Goal: Transaction & Acquisition: Book appointment/travel/reservation

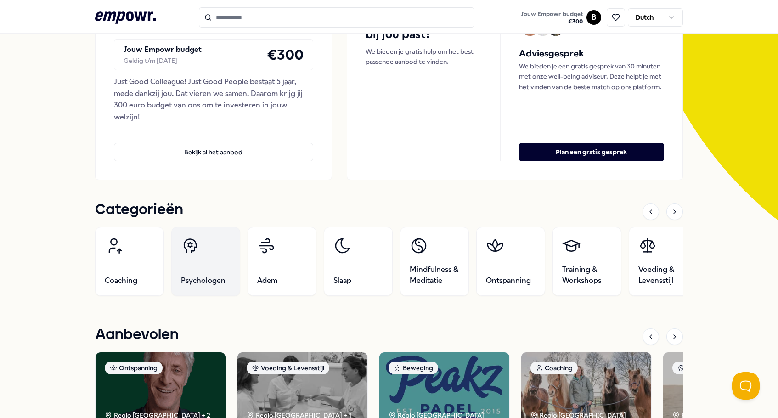
click at [199, 288] on link "Psychologen" at bounding box center [205, 261] width 69 height 69
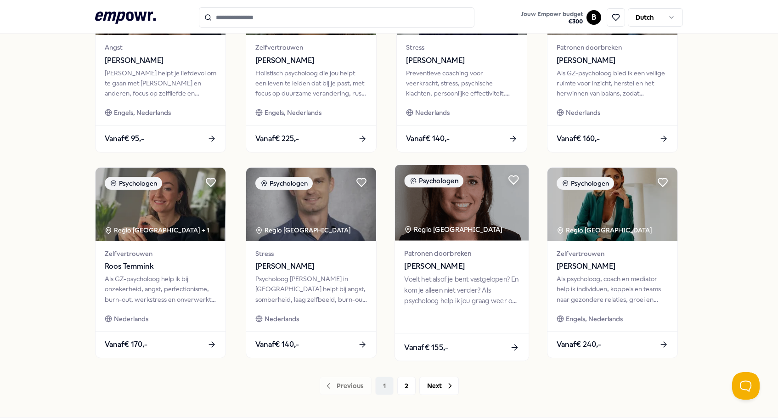
scroll to position [363, 0]
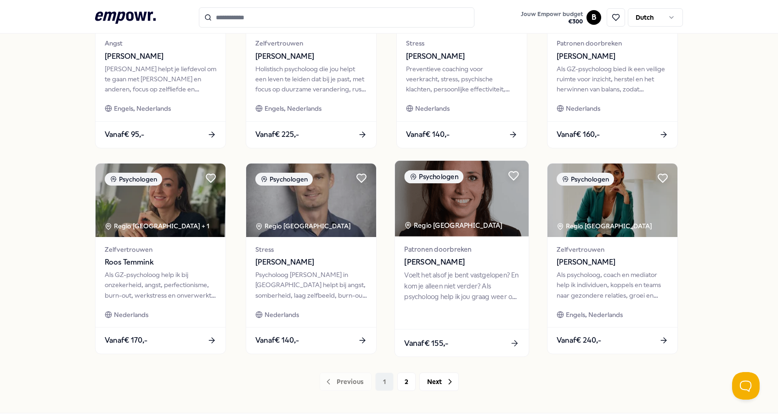
click at [487, 297] on div "Voelt het alsof je bent vastgelopen? En kom je alleen niet verder? Als psycholo…" at bounding box center [461, 286] width 115 height 32
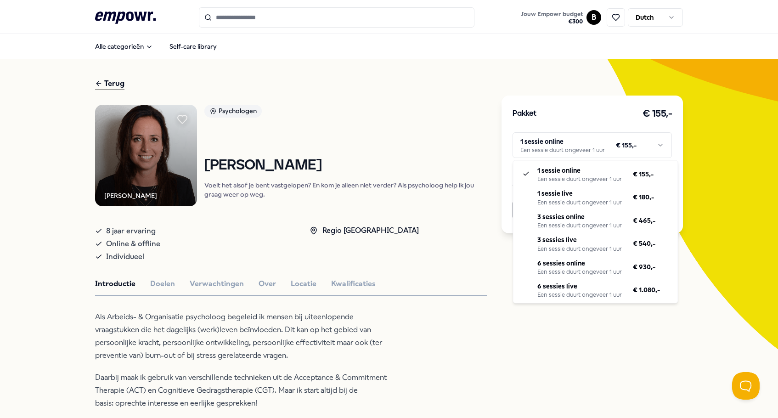
click at [568, 142] on html ".empowr-logo_svg__cls-1{fill:#03032f} Jouw Empowr budget € 300 B Dutch Alle cat…" at bounding box center [389, 209] width 778 height 418
click at [433, 115] on html ".empowr-logo_svg__cls-1{fill:#03032f} Jouw Empowr budget € 300 B Dutch Alle cat…" at bounding box center [389, 209] width 778 height 418
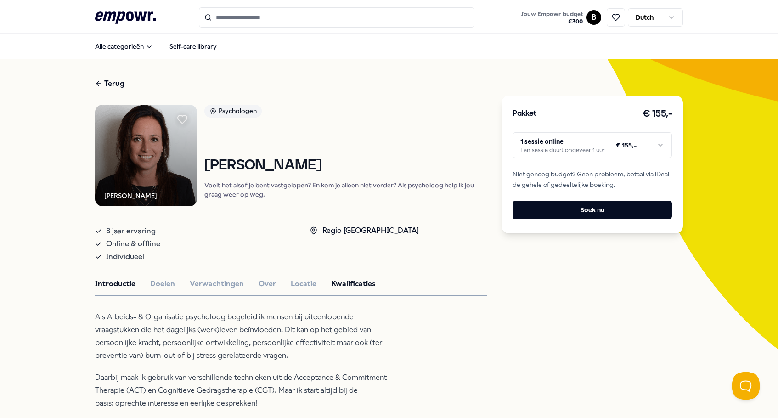
click at [350, 286] on button "Kwalificaties" at bounding box center [353, 284] width 45 height 12
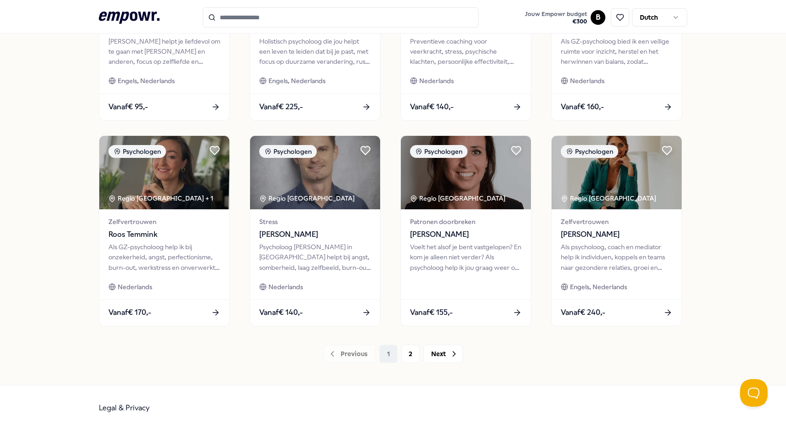
scroll to position [391, 0]
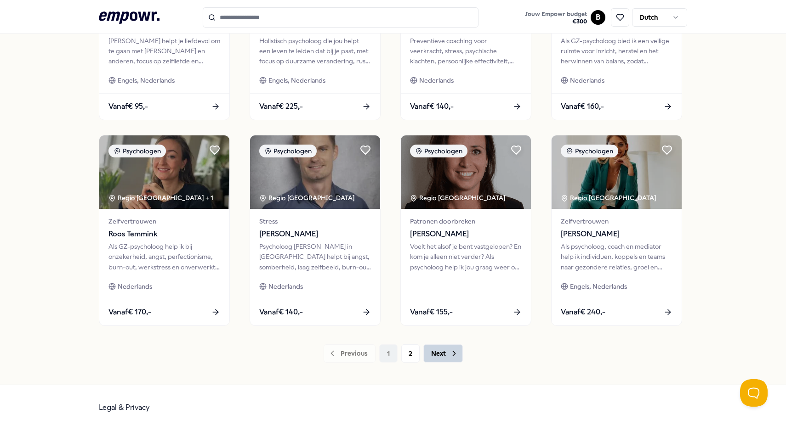
click at [446, 352] on button "Next" at bounding box center [443, 354] width 40 height 18
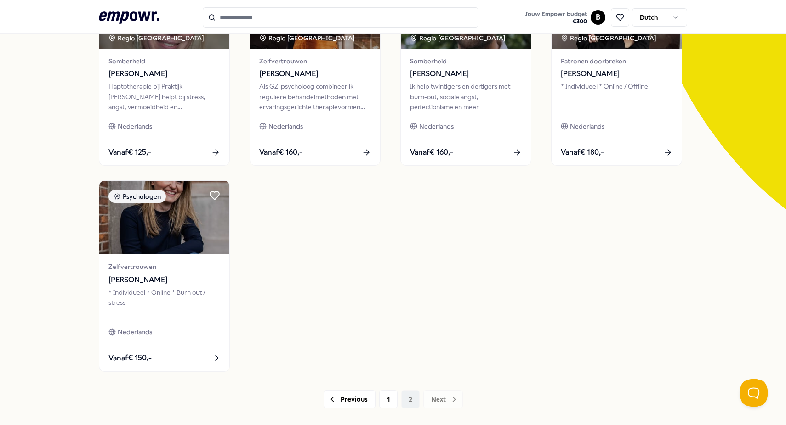
scroll to position [139, 0]
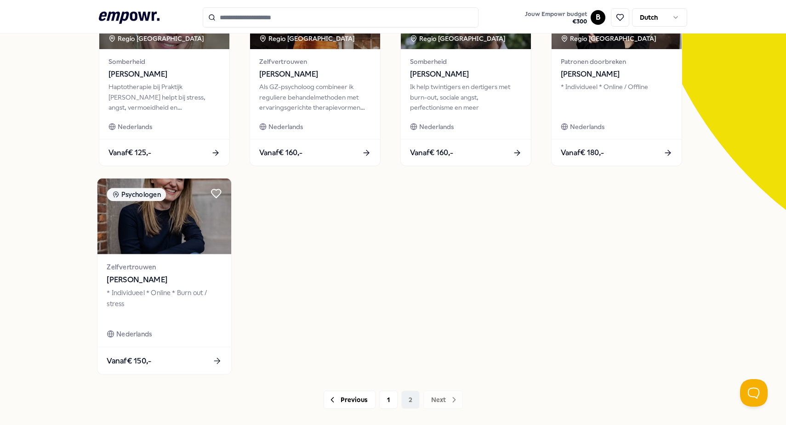
click at [158, 236] on img at bounding box center [164, 217] width 134 height 76
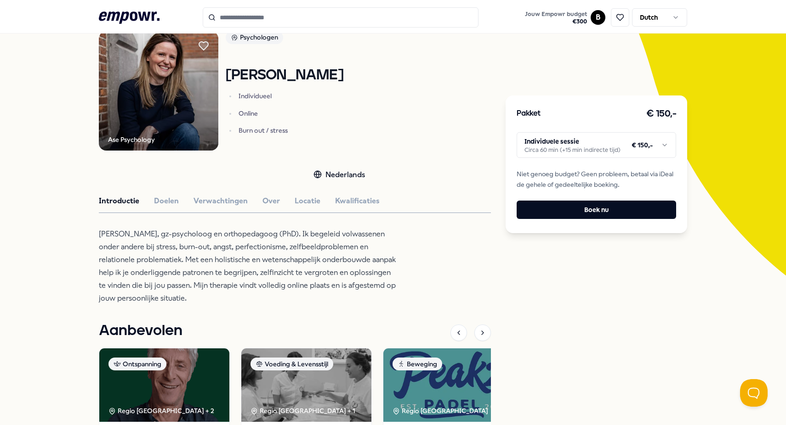
scroll to position [76, 0]
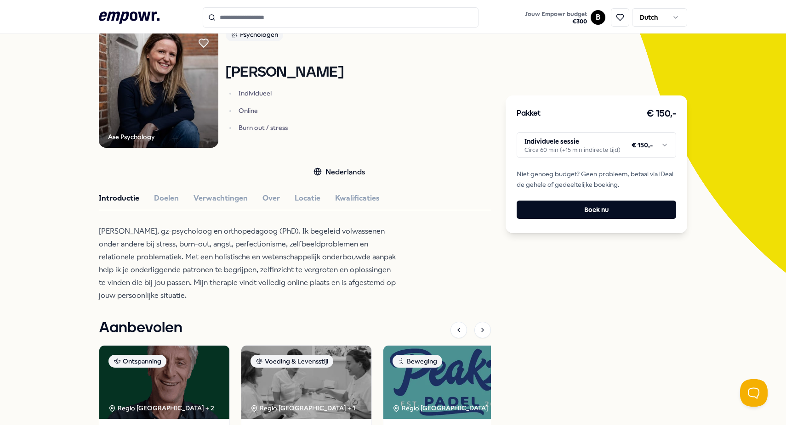
click at [561, 152] on html ".empowr-logo_svg__cls-1{fill:#03032f} Jouw Empowr budget € 300 B Dutch Alle cat…" at bounding box center [393, 212] width 786 height 425
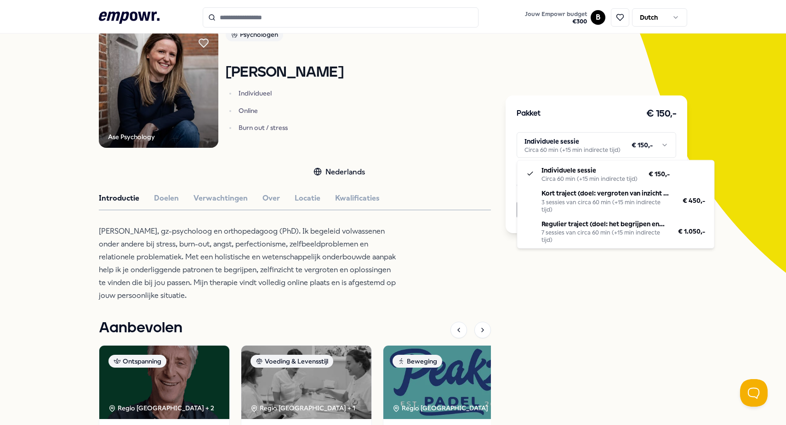
click at [470, 160] on html ".empowr-logo_svg__cls-1{fill:#03032f} Jouw Empowr budget € 300 B Dutch Alle cat…" at bounding box center [393, 212] width 786 height 425
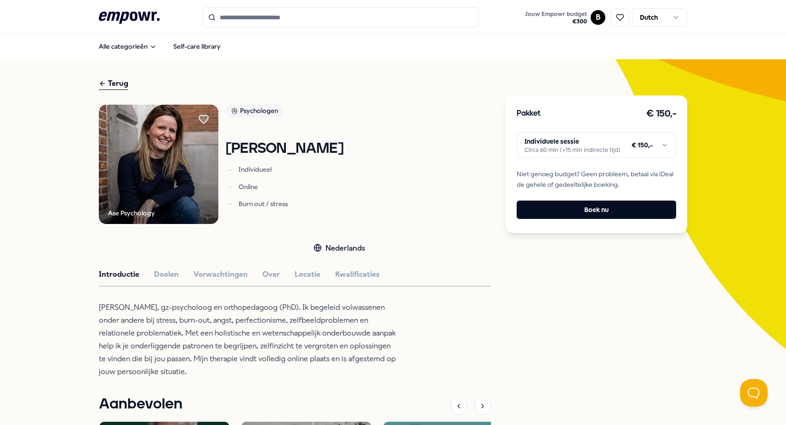
scroll to position [41, 0]
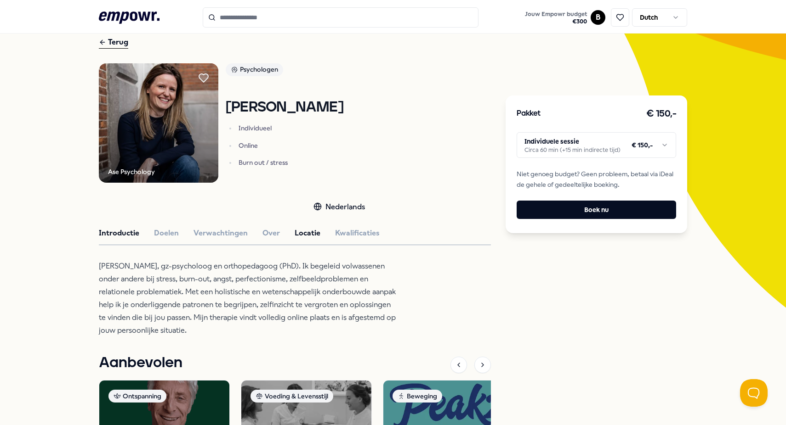
click at [307, 230] on button "Locatie" at bounding box center [308, 233] width 26 height 12
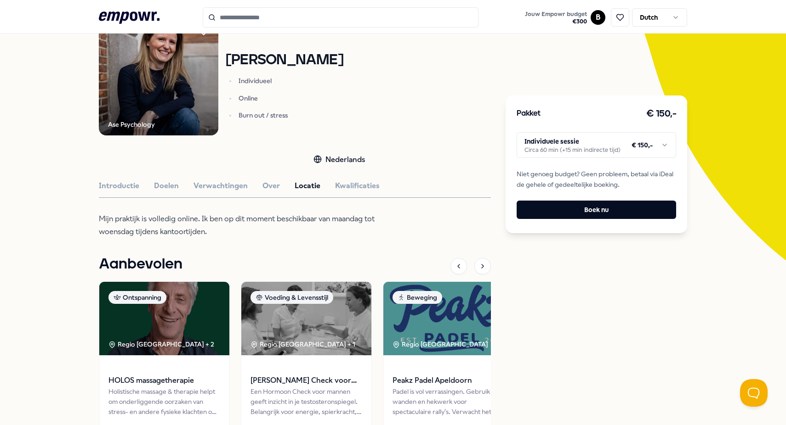
scroll to position [0, 0]
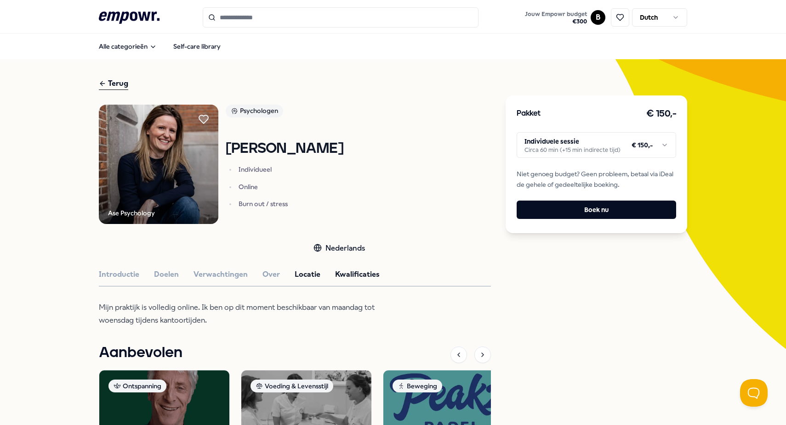
click at [358, 276] on button "Kwalificaties" at bounding box center [357, 275] width 45 height 12
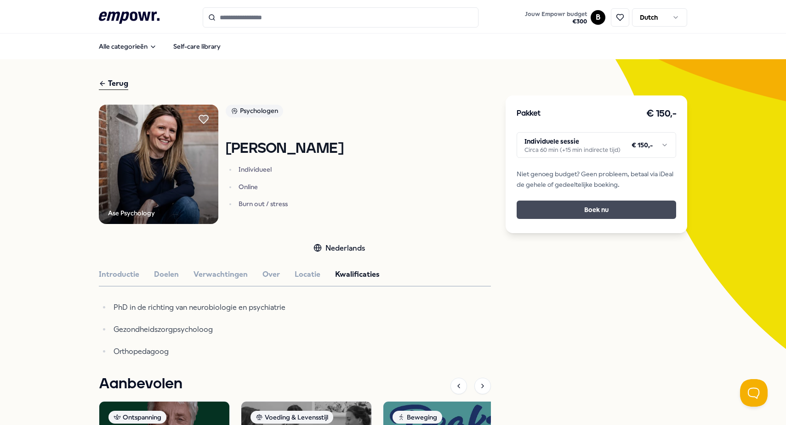
click at [540, 212] on button "Boek nu" at bounding box center [595, 210] width 159 height 18
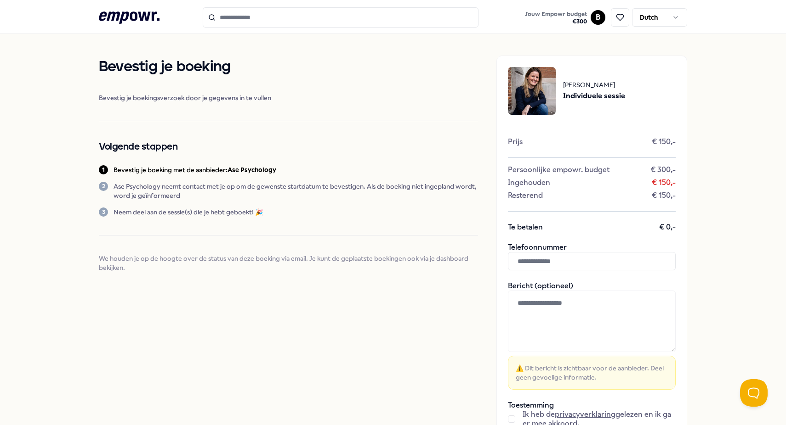
click at [564, 261] on input "text" at bounding box center [592, 261] width 168 height 18
type input "**********"
click at [579, 298] on textarea at bounding box center [592, 322] width 168 height 62
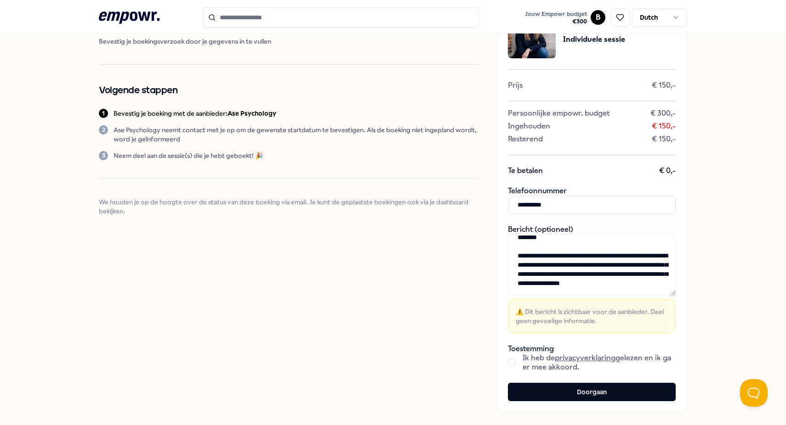
scroll to position [111, 0]
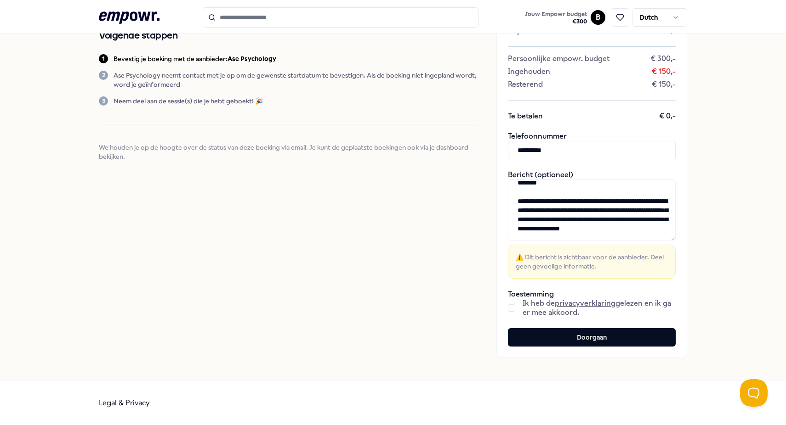
type textarea "**********"
click at [510, 309] on button "button" at bounding box center [511, 308] width 7 height 7
click at [574, 337] on button "Doorgaan" at bounding box center [592, 338] width 168 height 18
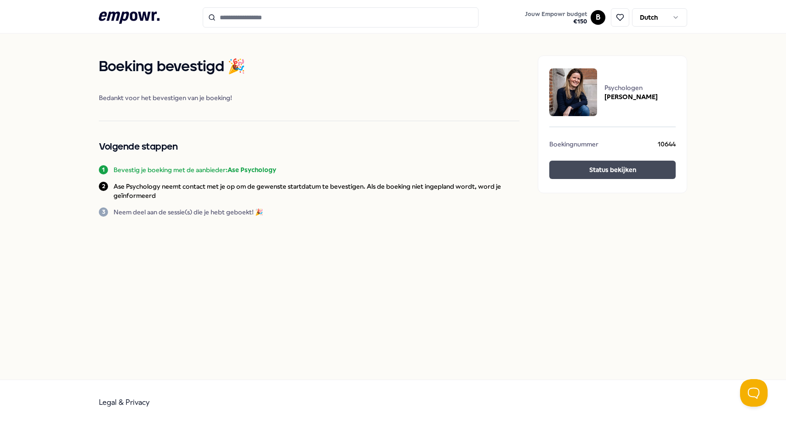
click at [591, 166] on button "Status bekijken" at bounding box center [612, 170] width 126 height 18
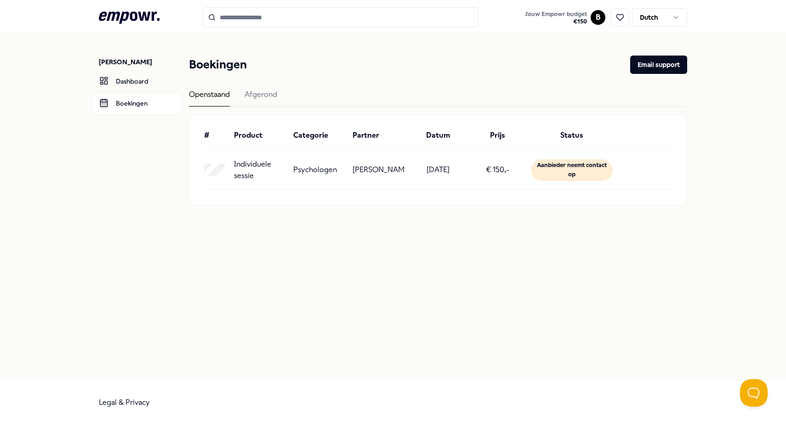
click at [562, 256] on div "[PERSON_NAME] Dashboard Boekingen Boekingen Email support Openstaand Afgerond #…" at bounding box center [393, 207] width 786 height 346
